Goal: Task Accomplishment & Management: Use online tool/utility

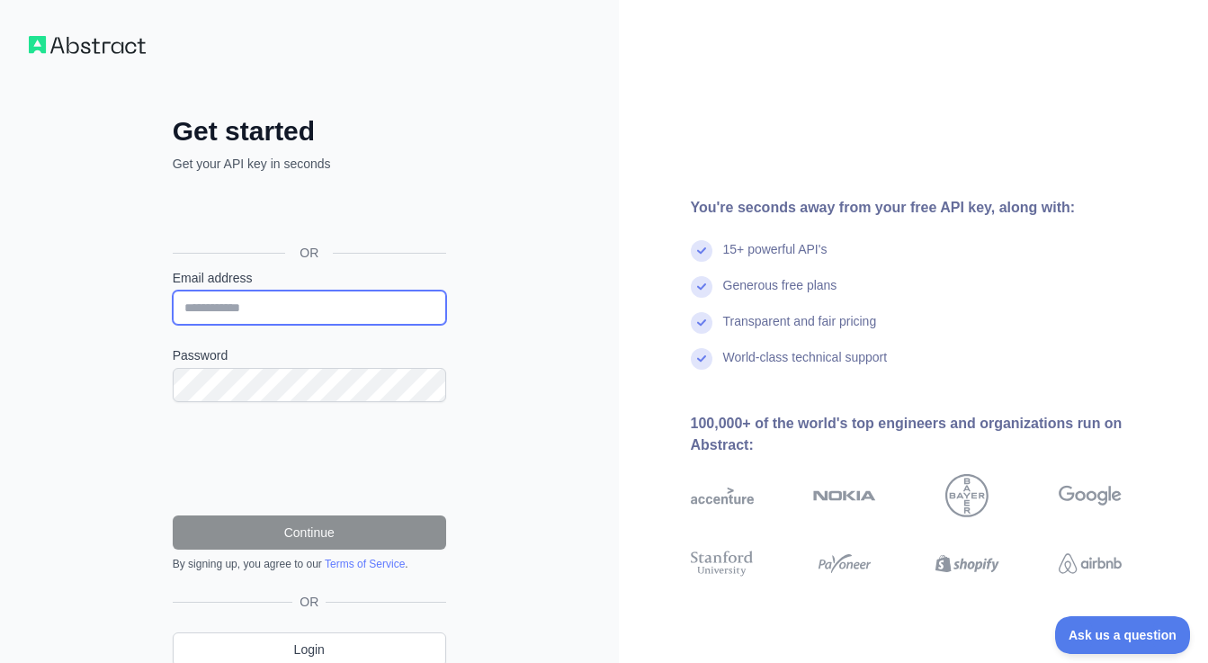
click at [292, 312] on input "Email address" at bounding box center [310, 308] width 274 height 34
click at [58, 328] on div "Get started Get your API key in seconds OR Email address Password Continue By s…" at bounding box center [309, 369] width 619 height 739
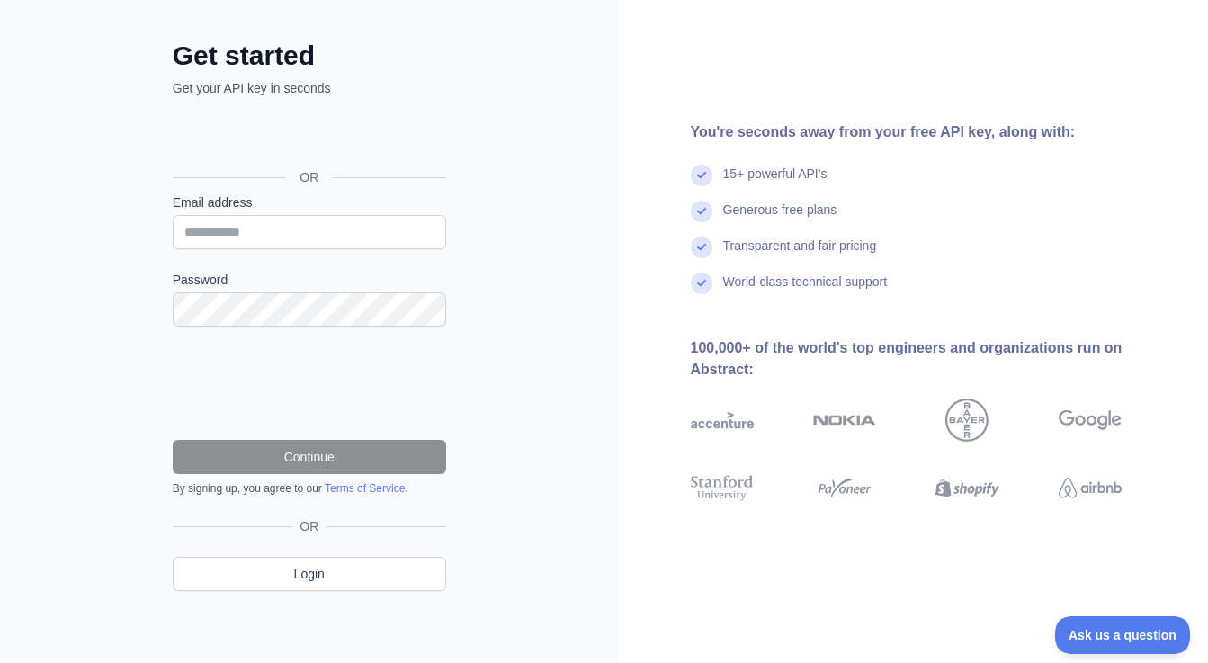
scroll to position [75, 0]
click at [217, 230] on input "Email address" at bounding box center [310, 233] width 274 height 34
type input "**********"
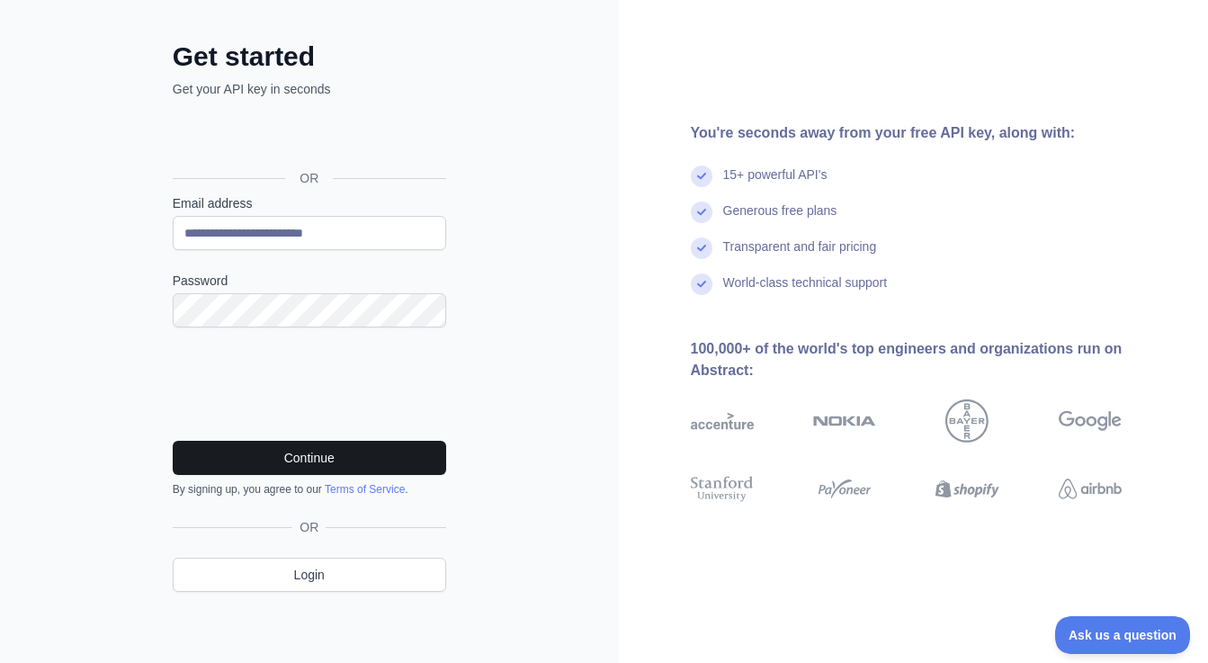
click at [288, 445] on button "Continue" at bounding box center [310, 458] width 274 height 34
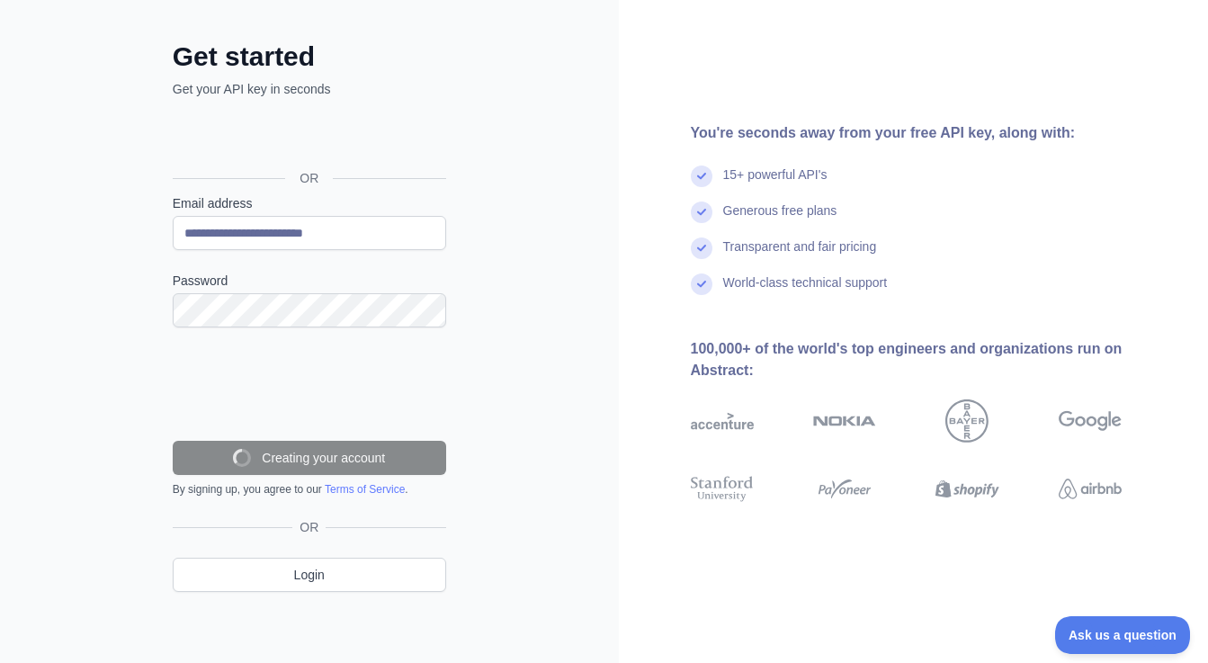
scroll to position [35, 0]
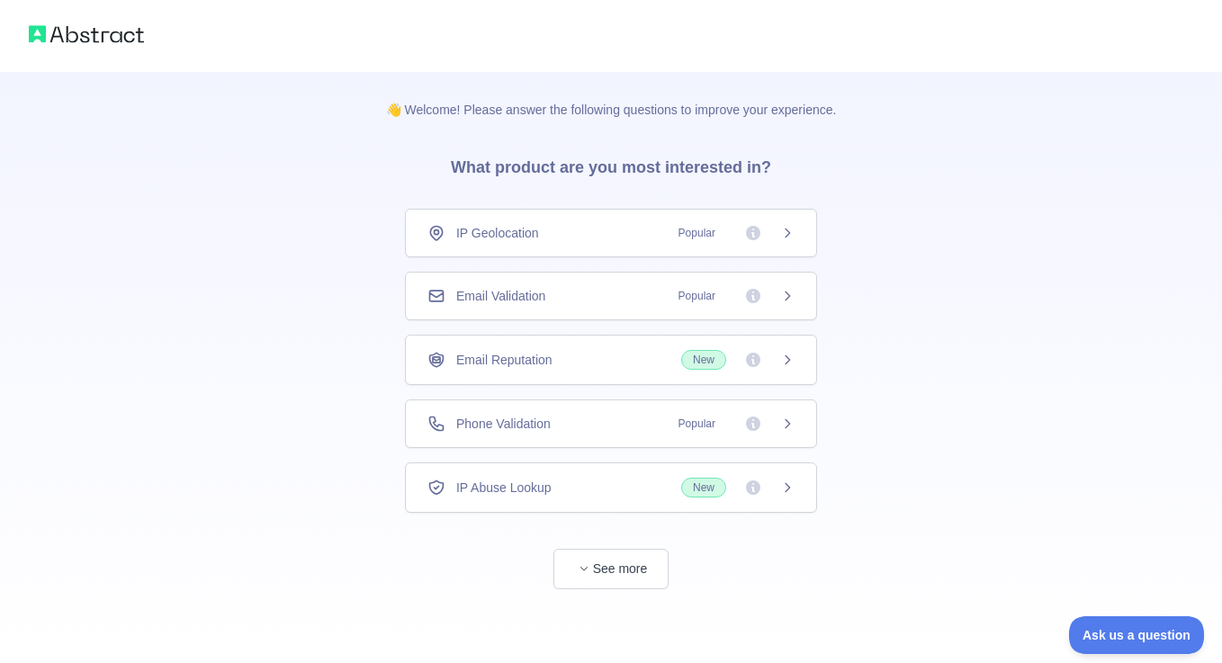
click at [571, 232] on div "IP Geolocation Popular" at bounding box center [610, 233] width 367 height 18
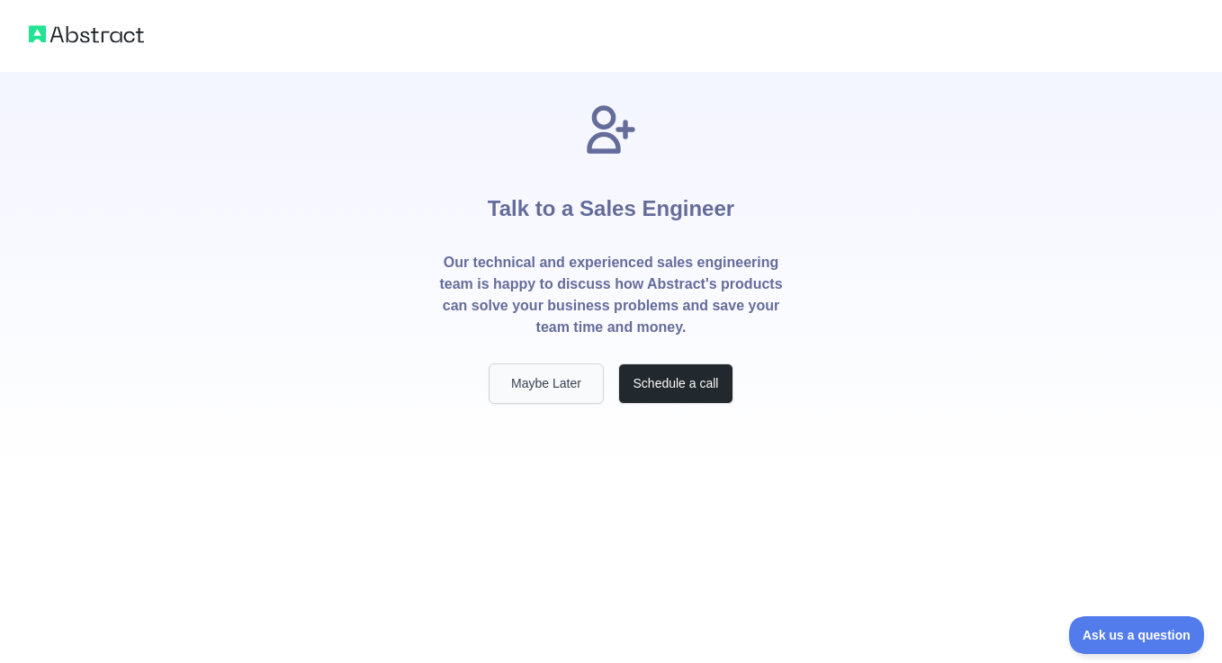
click at [543, 381] on button "Maybe Later" at bounding box center [546, 383] width 115 height 40
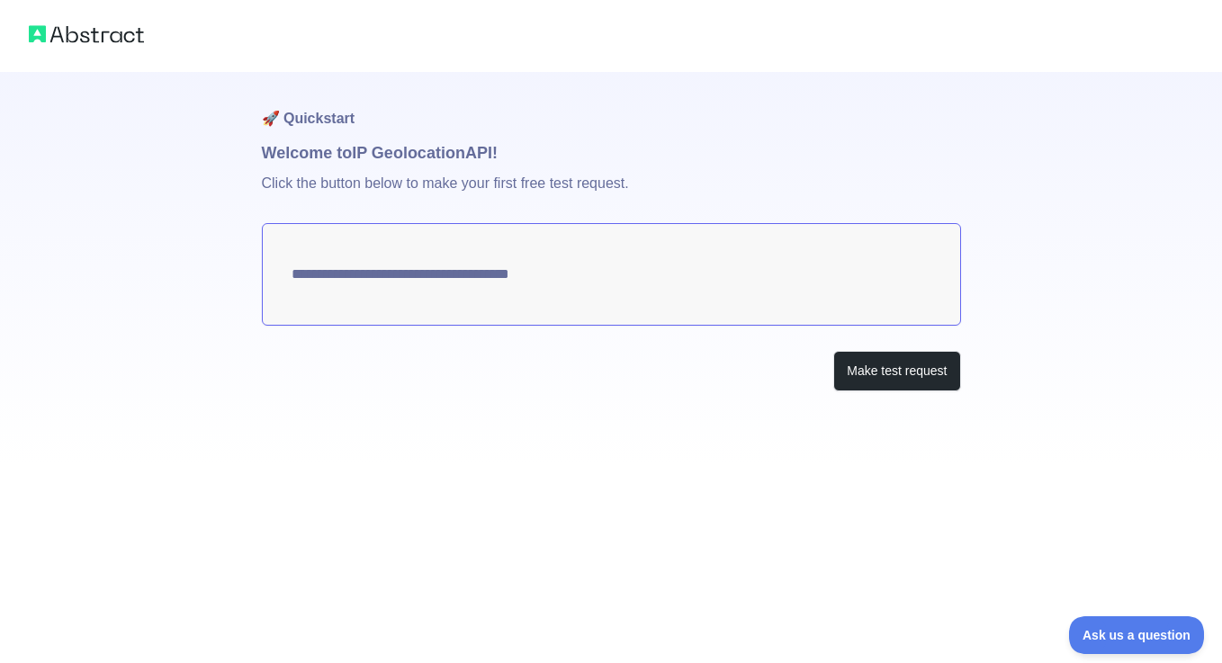
type textarea "**********"
click at [878, 370] on button "Make test request" at bounding box center [896, 371] width 127 height 40
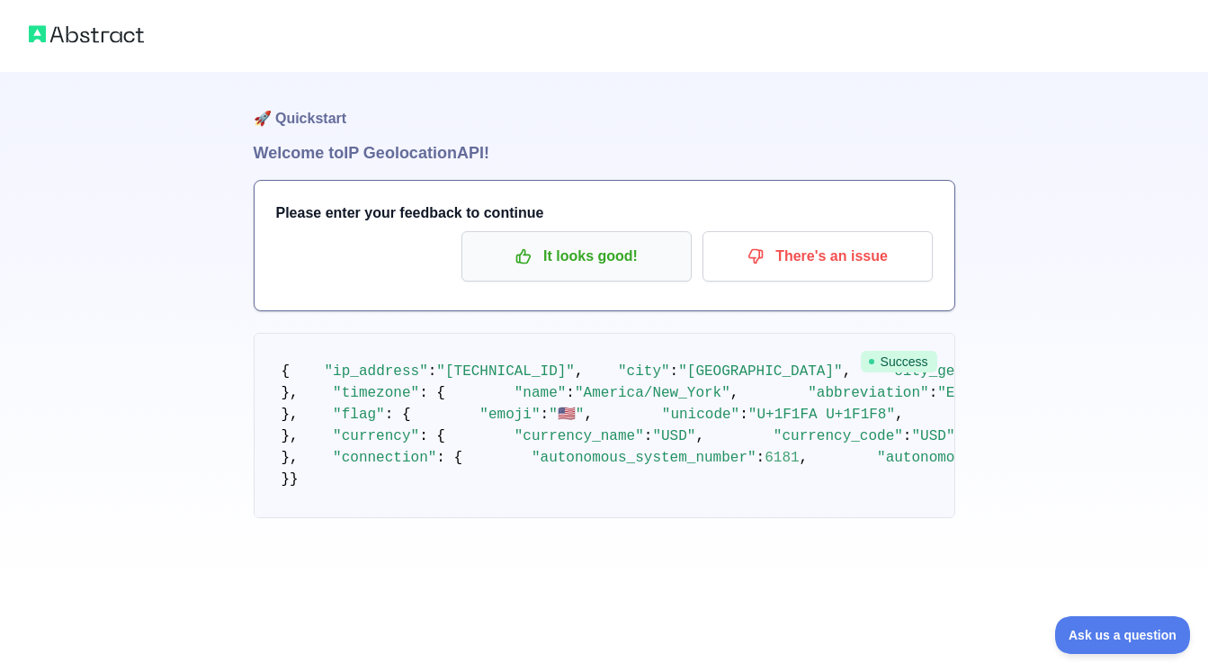
click at [570, 260] on p "It looks good!" at bounding box center [576, 256] width 203 height 31
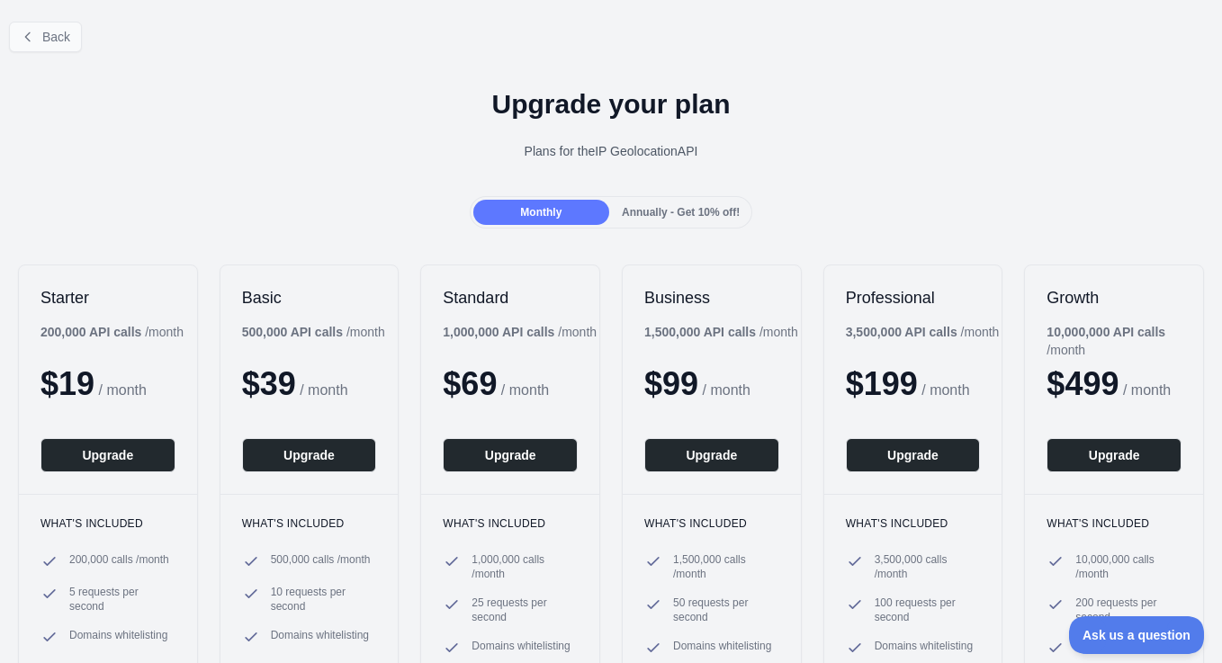
click at [55, 46] on button "Back" at bounding box center [45, 37] width 73 height 31
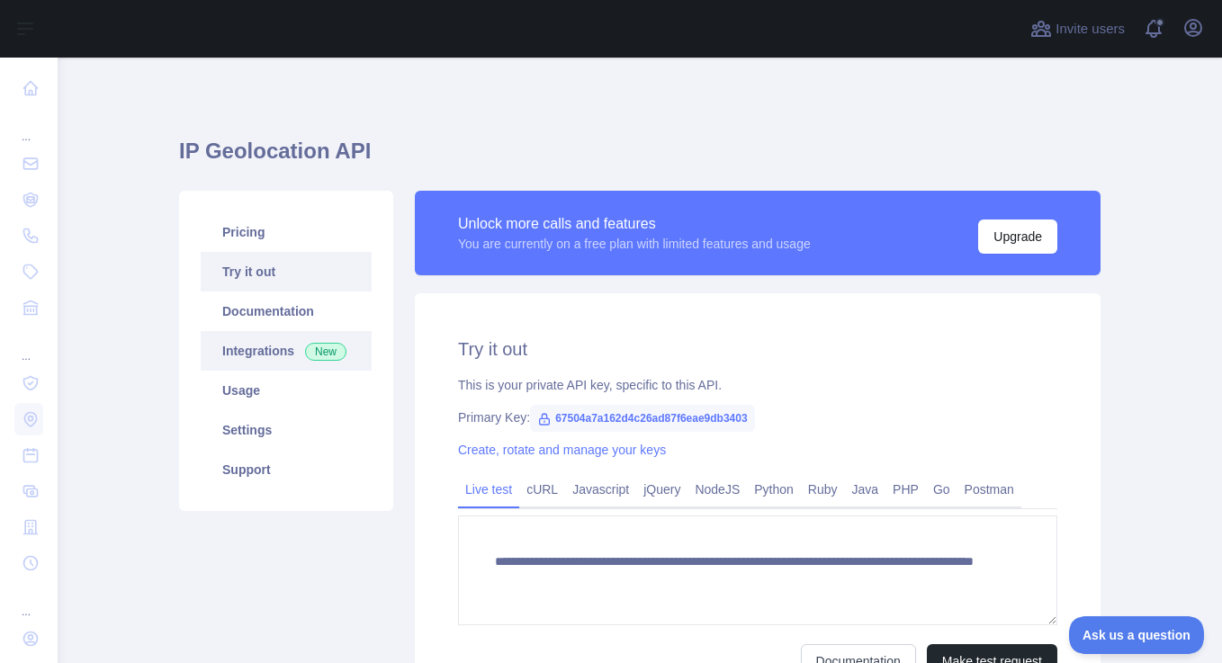
click at [240, 352] on link "Integrations New" at bounding box center [286, 351] width 171 height 40
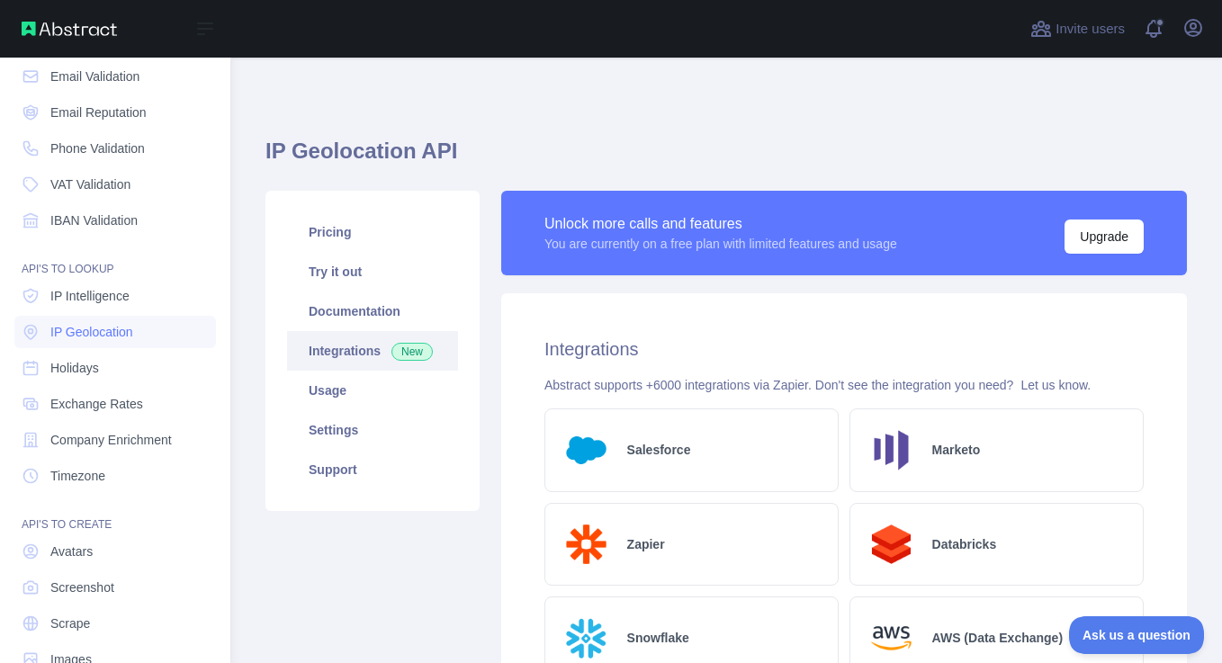
scroll to position [82, 0]
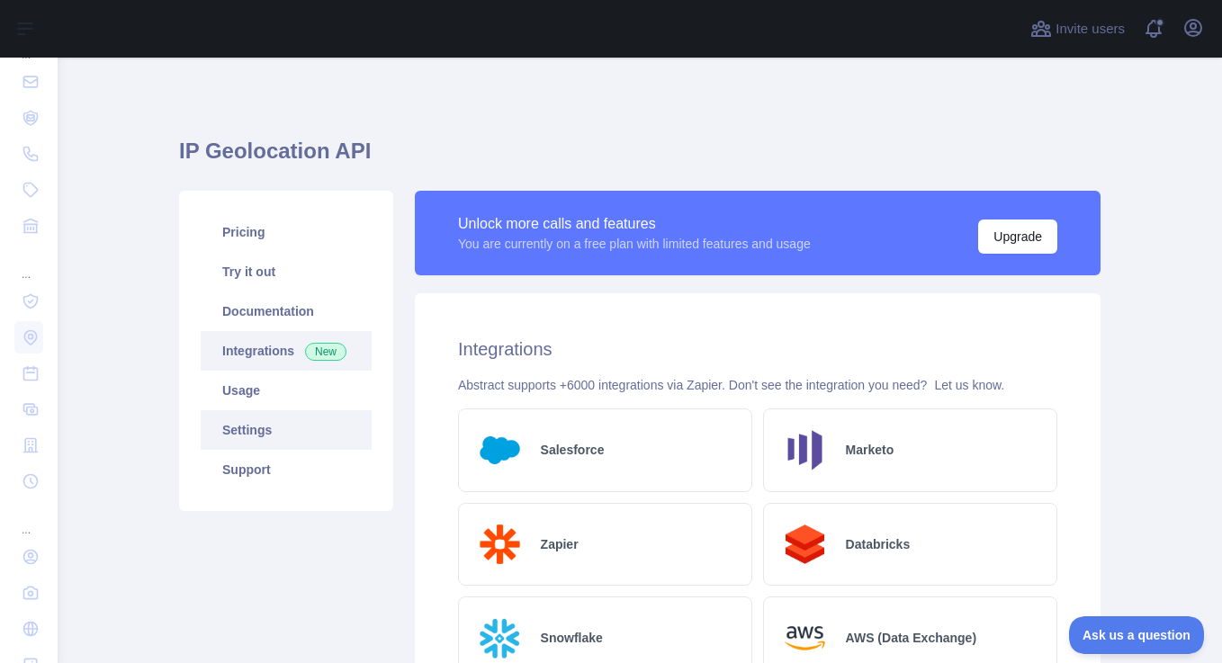
click at [272, 430] on link "Settings" at bounding box center [286, 430] width 171 height 40
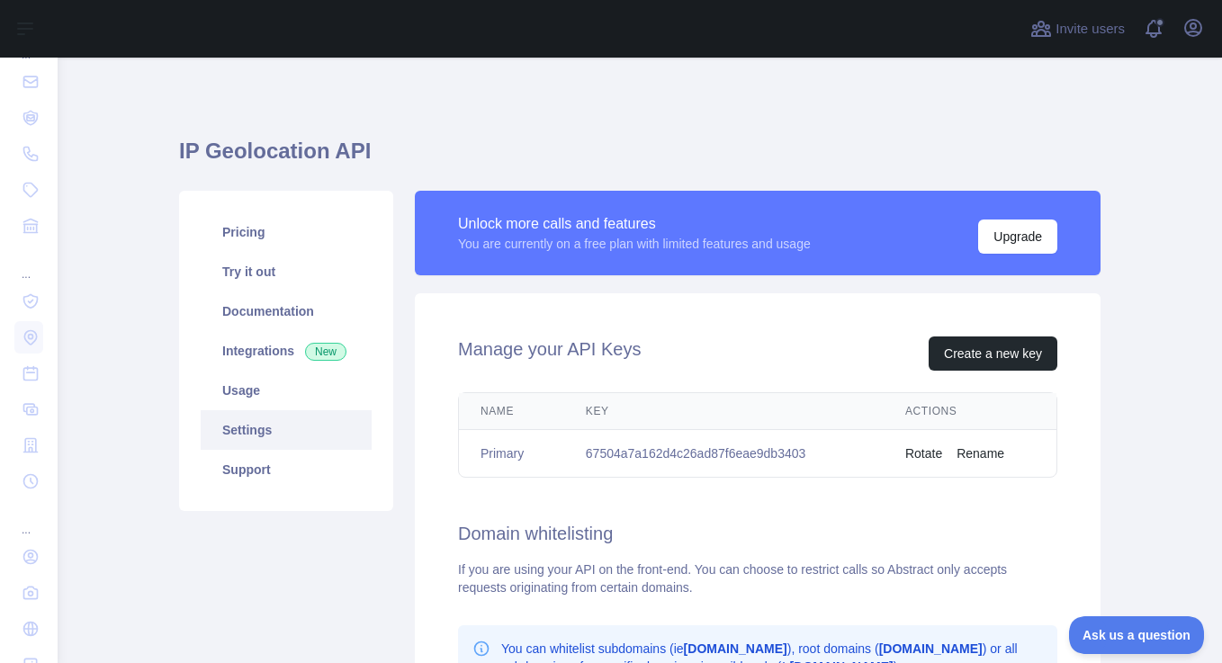
click at [688, 453] on td "67504a7a162d4c26ad87f6eae9db3403" at bounding box center [723, 454] width 319 height 48
copy td "67504a7a162d4c26ad87f6eae9db3403"
